Goal: Task Accomplishment & Management: Use online tool/utility

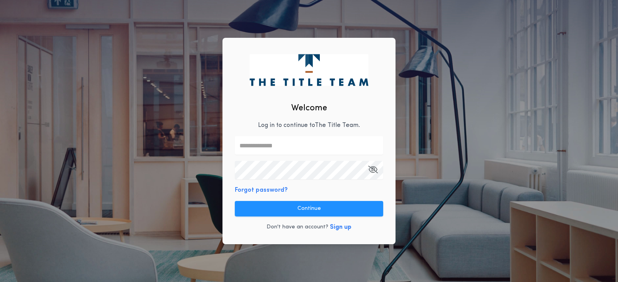
click at [263, 141] on input "text" at bounding box center [309, 145] width 148 height 19
type input "**********"
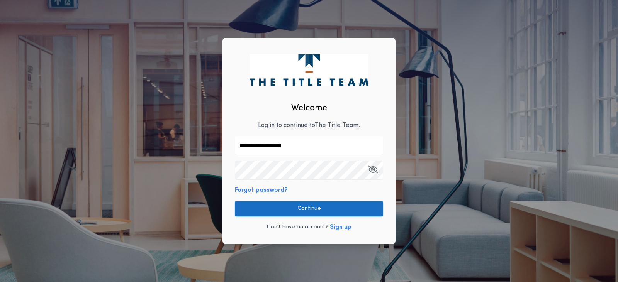
click at [310, 211] on button "Continue" at bounding box center [309, 208] width 148 height 15
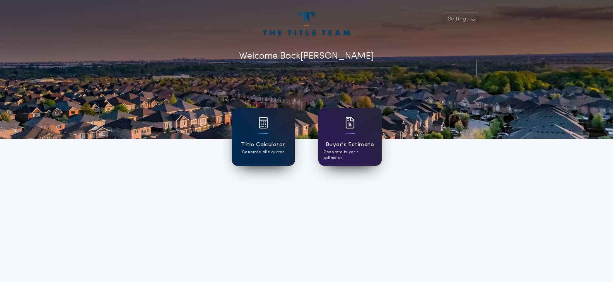
click at [282, 146] on h1 "Title Calculator" at bounding box center [263, 145] width 44 height 9
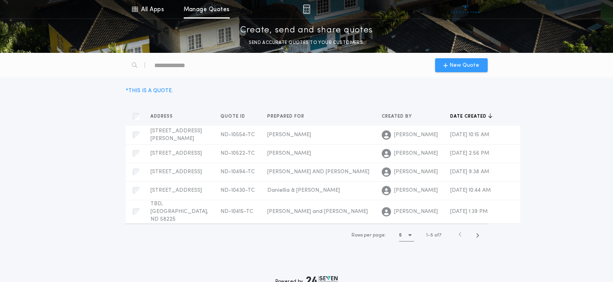
click at [482, 70] on div "New Quote" at bounding box center [461, 65] width 53 height 14
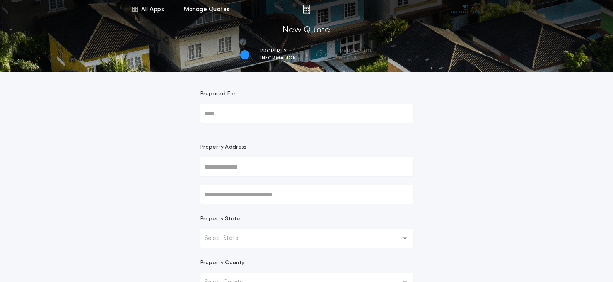
click at [233, 120] on input "Prepared For" at bounding box center [306, 113] width 213 height 19
type input "*****"
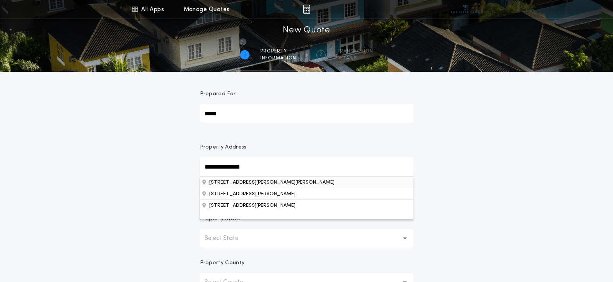
click at [269, 183] on button "[STREET_ADDRESS][PERSON_NAME][PERSON_NAME]" at bounding box center [306, 183] width 213 height 12
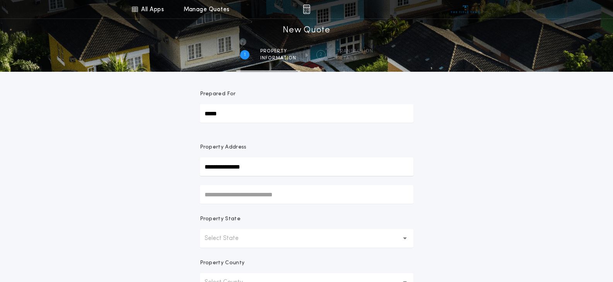
type input "**********"
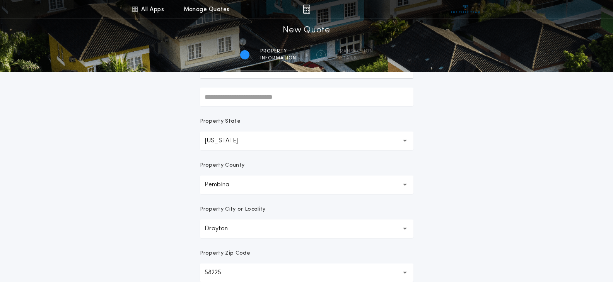
scroll to position [155, 0]
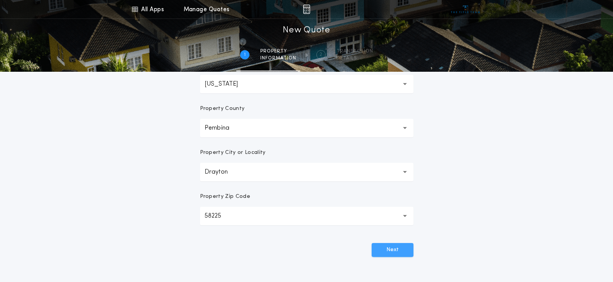
click at [393, 251] on button "Next" at bounding box center [392, 250] width 42 height 14
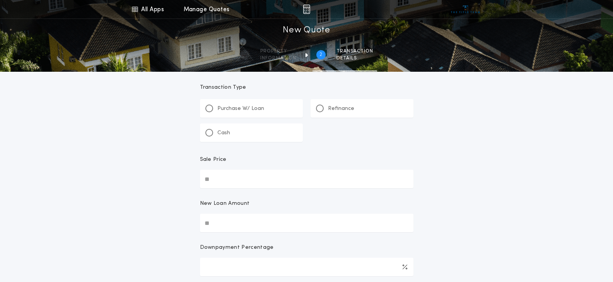
scroll to position [0, 0]
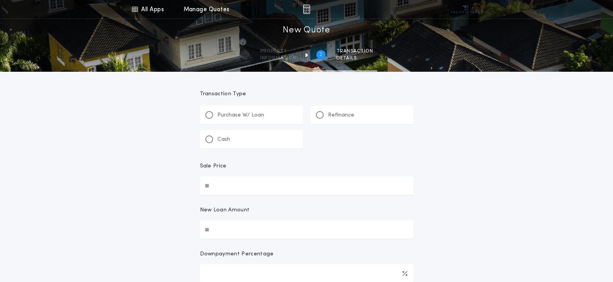
click at [354, 119] on div "Refinance" at bounding box center [361, 115] width 103 height 19
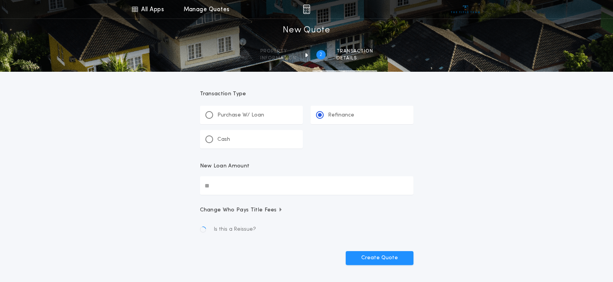
click at [225, 185] on input "New Loan Amount" at bounding box center [306, 186] width 213 height 19
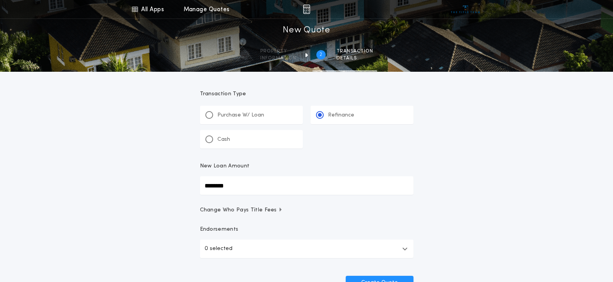
type input "********"
drag, startPoint x: 132, startPoint y: 214, endPoint x: 141, endPoint y: 214, distance: 8.9
click at [135, 214] on div "All Apps Title Calculator Buyer's Estimate Menu All Apps Manage Quotes 2 /2 New…" at bounding box center [306, 160] width 613 height 320
click at [252, 249] on button "0 selected" at bounding box center [306, 249] width 213 height 19
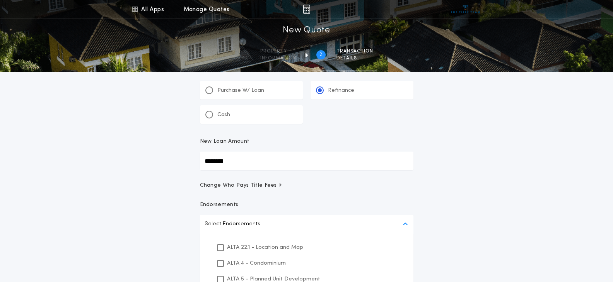
scroll to position [39, 0]
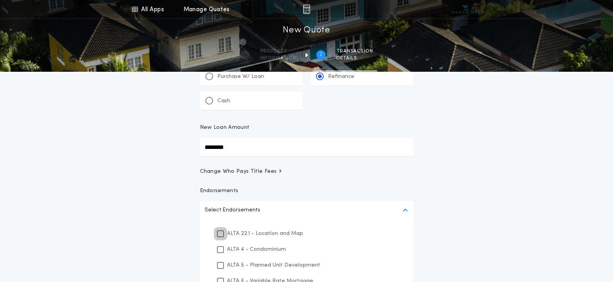
click at [219, 233] on icon at bounding box center [220, 233] width 5 height 5
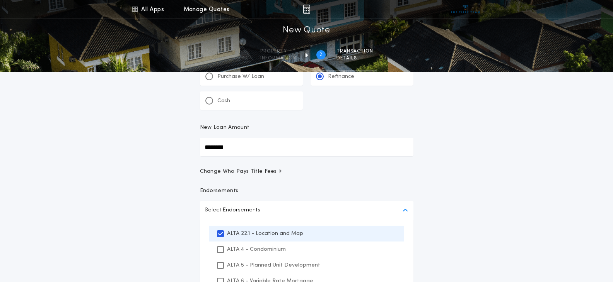
click at [168, 225] on div "All Apps Title Calculator Buyer's Estimate Menu All Apps Manage Quotes 2 /2 New…" at bounding box center [306, 190] width 613 height 459
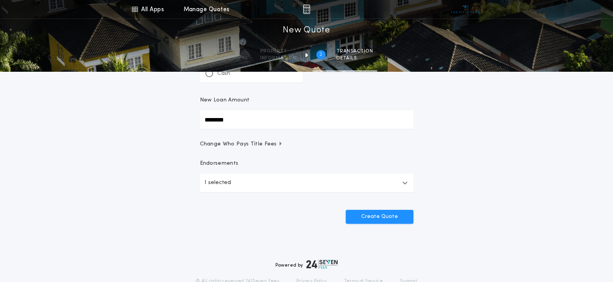
scroll to position [99, 0]
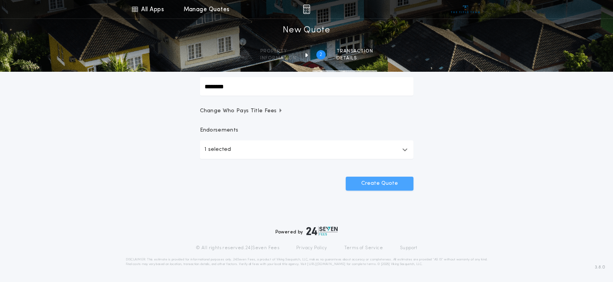
click at [384, 183] on button "Create Quote" at bounding box center [379, 184] width 68 height 14
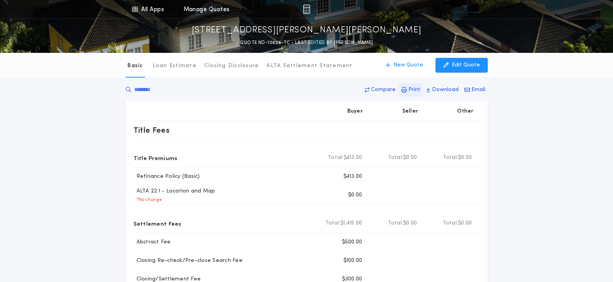
click at [412, 93] on p "Print" at bounding box center [414, 90] width 12 height 8
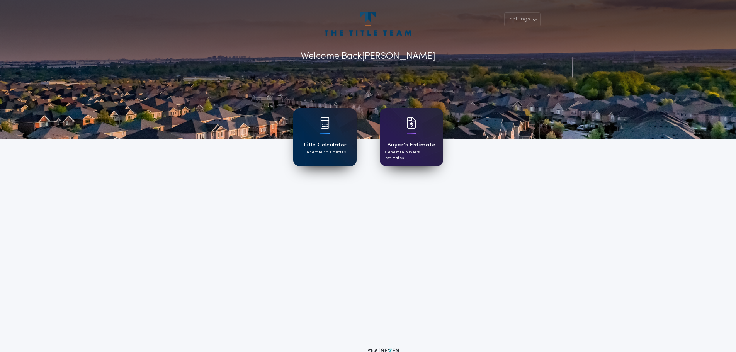
click at [335, 137] on div "Title Calculator Generate title quotes" at bounding box center [324, 137] width 63 height 58
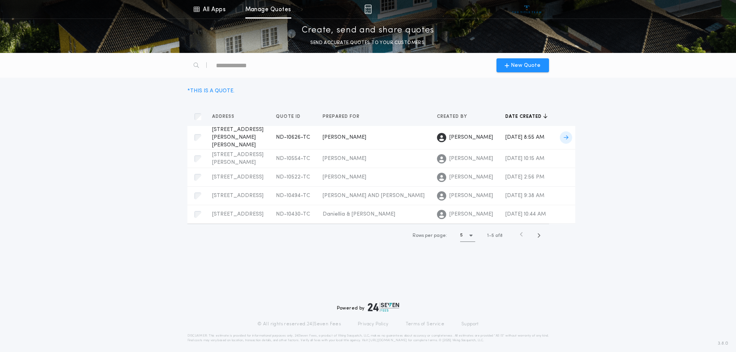
click at [323, 136] on span "[PERSON_NAME]" at bounding box center [345, 137] width 44 height 6
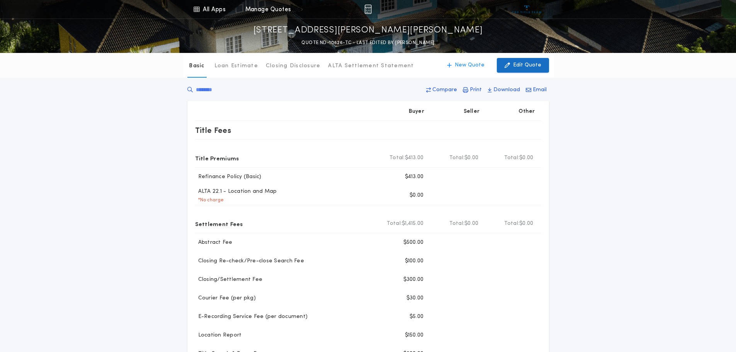
click at [508, 65] on icon "button" at bounding box center [507, 65] width 5 height 9
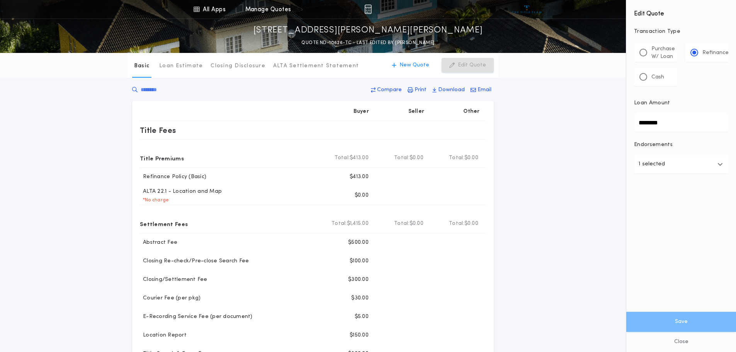
drag, startPoint x: 669, startPoint y: 122, endPoint x: 623, endPoint y: 126, distance: 46.9
click at [623, 126] on div "All Apps Title Calculator Buyer's Estimate Menu All Apps Manage Quotes [STREET_…" at bounding box center [368, 312] width 736 height 625
type input "********"
click at [706, 325] on button "Save" at bounding box center [681, 322] width 110 height 20
